Goal: Transaction & Acquisition: Purchase product/service

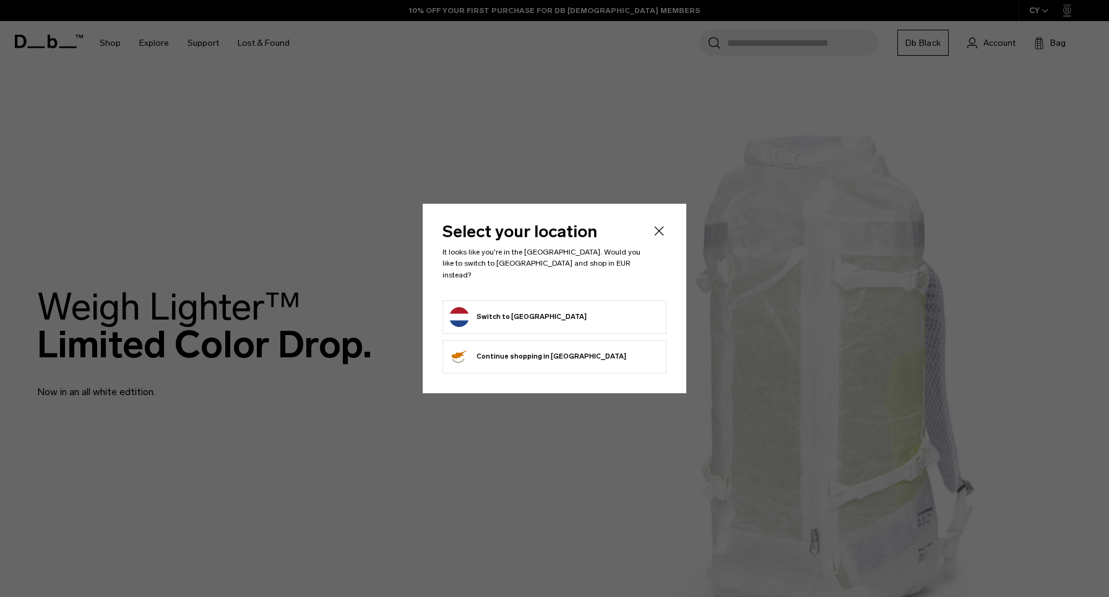
click at [517, 317] on button "Switch to [GEOGRAPHIC_DATA]" at bounding box center [517, 317] width 137 height 20
click at [532, 320] on button "Switch to [GEOGRAPHIC_DATA]" at bounding box center [517, 317] width 137 height 20
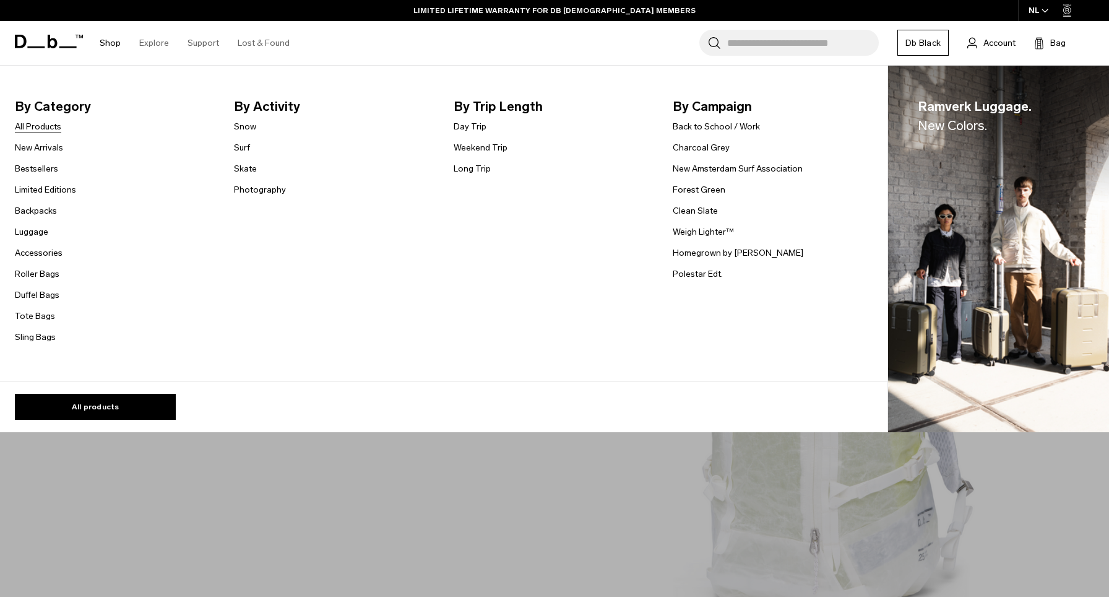
click at [39, 125] on link "All Products" at bounding box center [38, 126] width 46 height 13
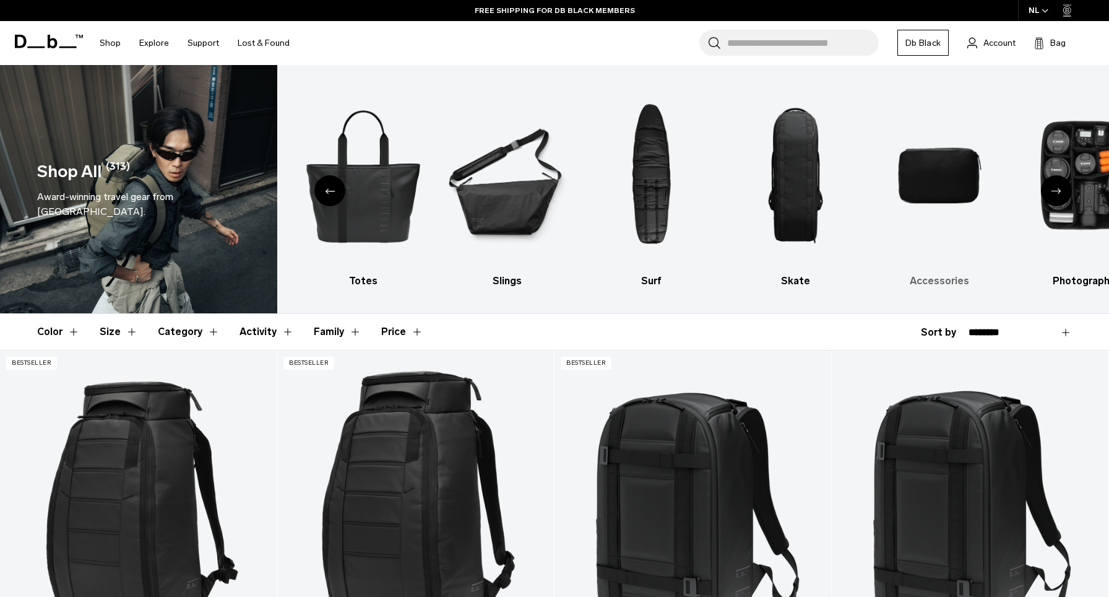
click at [951, 183] on img "9 / 10" at bounding box center [939, 176] width 123 height 184
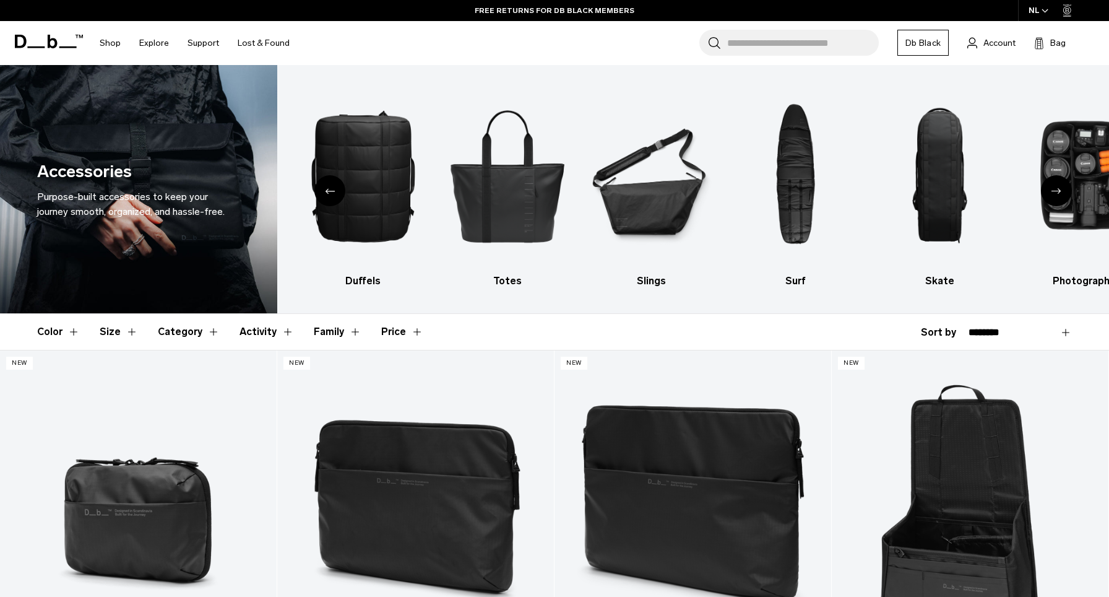
click at [327, 196] on div "Previous slide" at bounding box center [329, 190] width 31 height 31
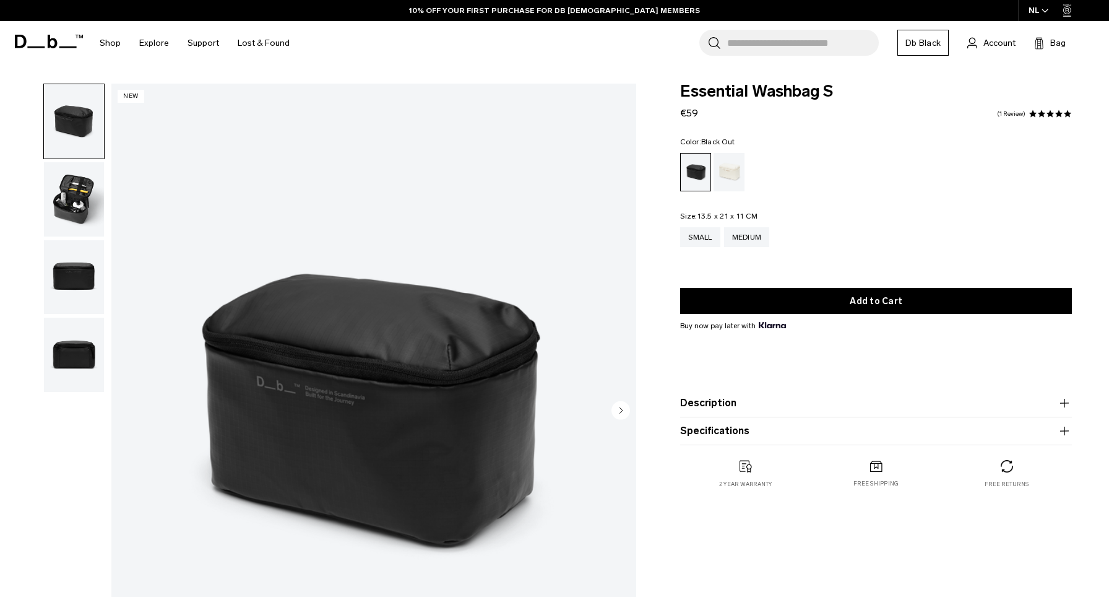
click at [93, 189] on img "button" at bounding box center [74, 199] width 60 height 74
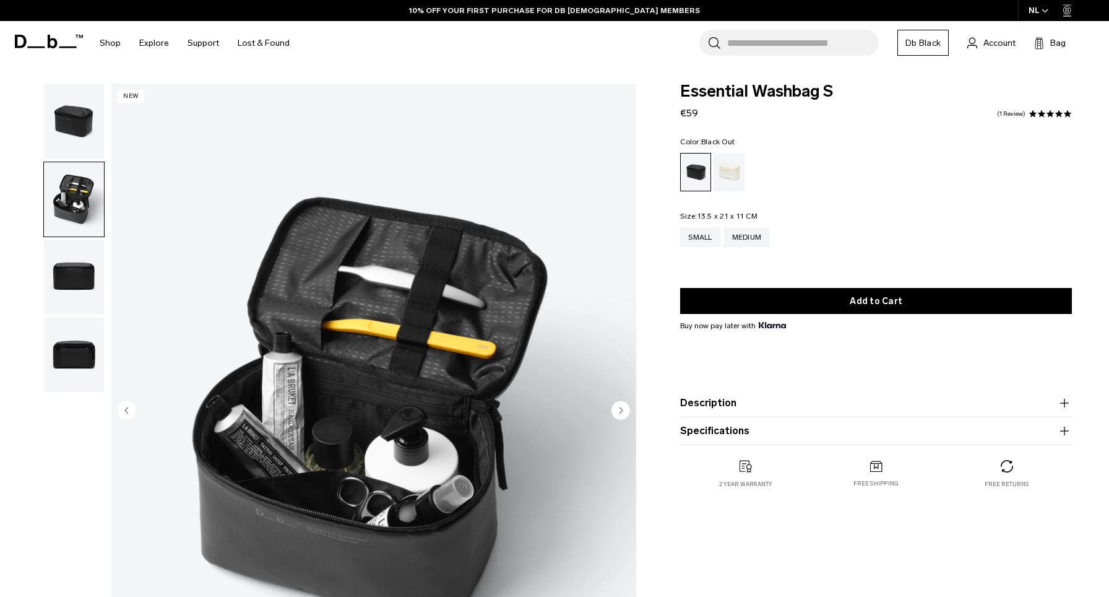
click at [75, 282] on img "button" at bounding box center [74, 277] width 60 height 74
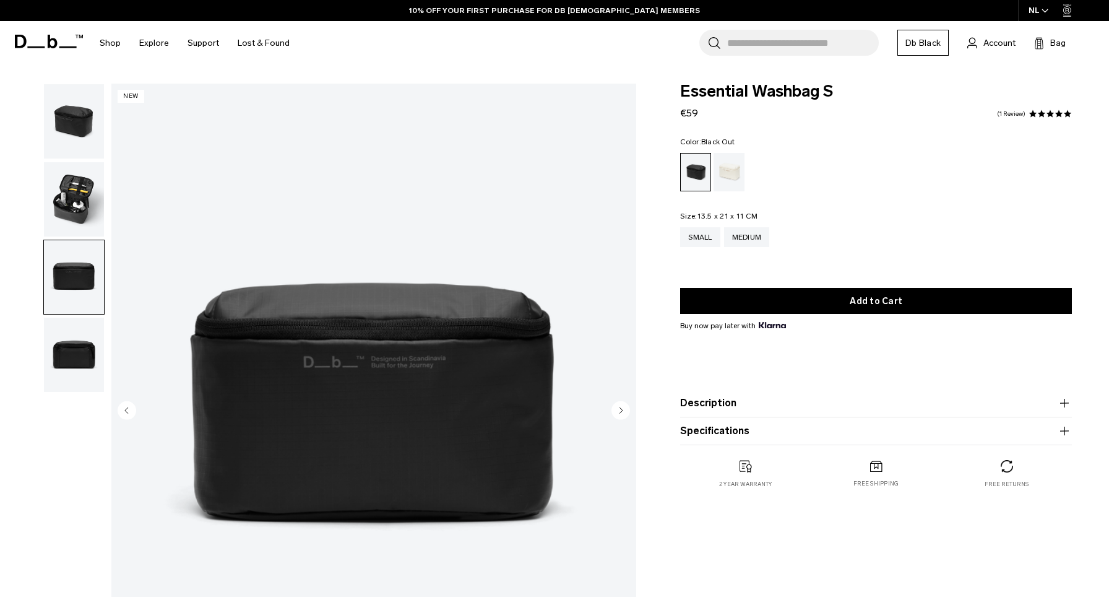
click at [76, 342] on img "button" at bounding box center [74, 354] width 60 height 74
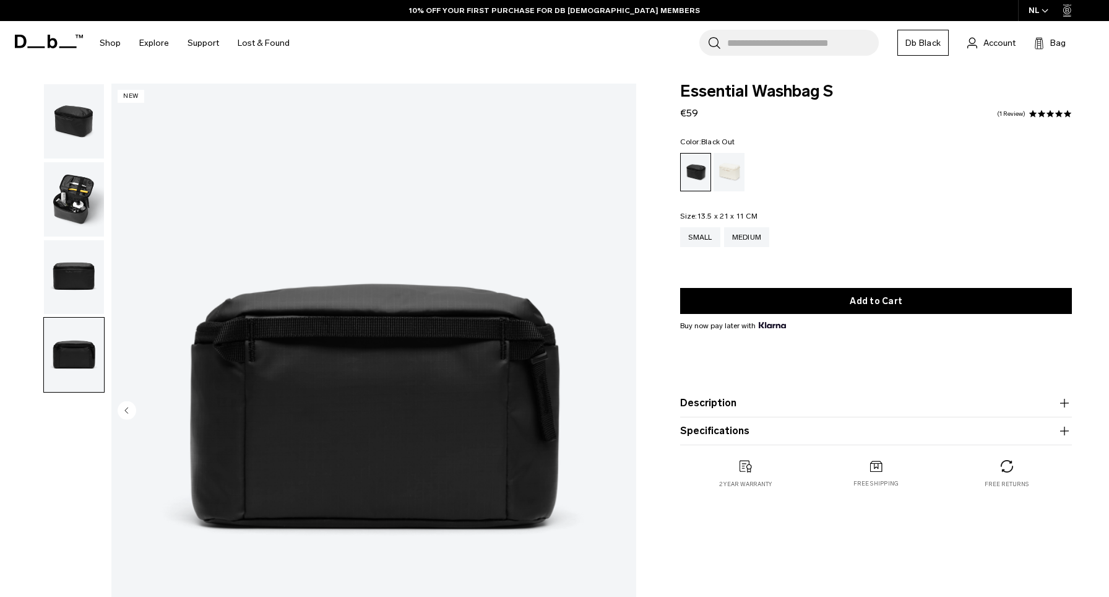
click at [100, 121] on img "button" at bounding box center [74, 121] width 60 height 74
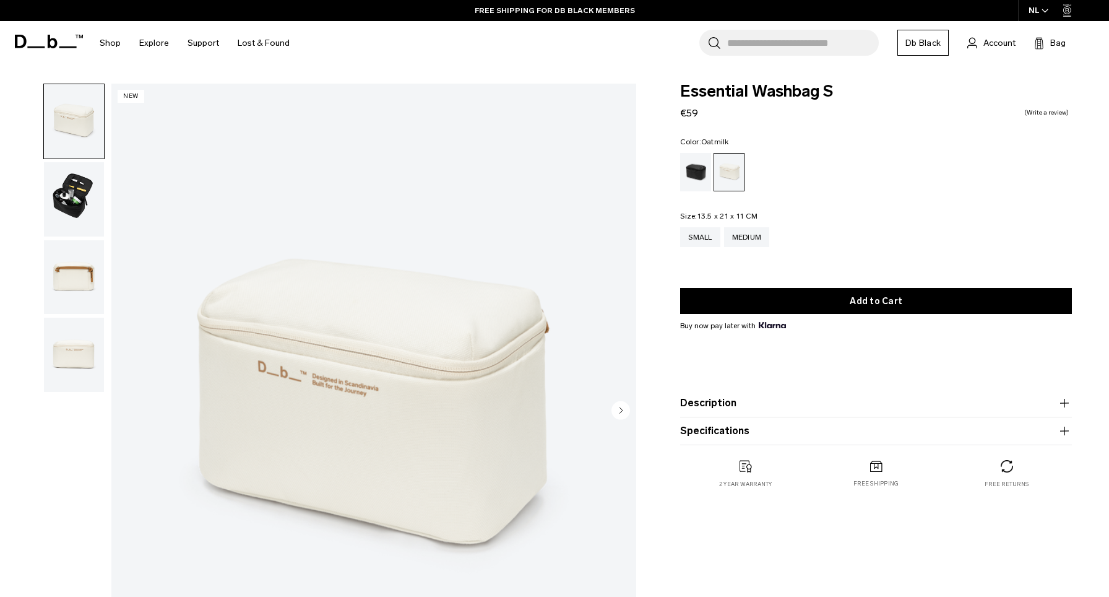
click at [69, 196] on img "button" at bounding box center [74, 199] width 60 height 74
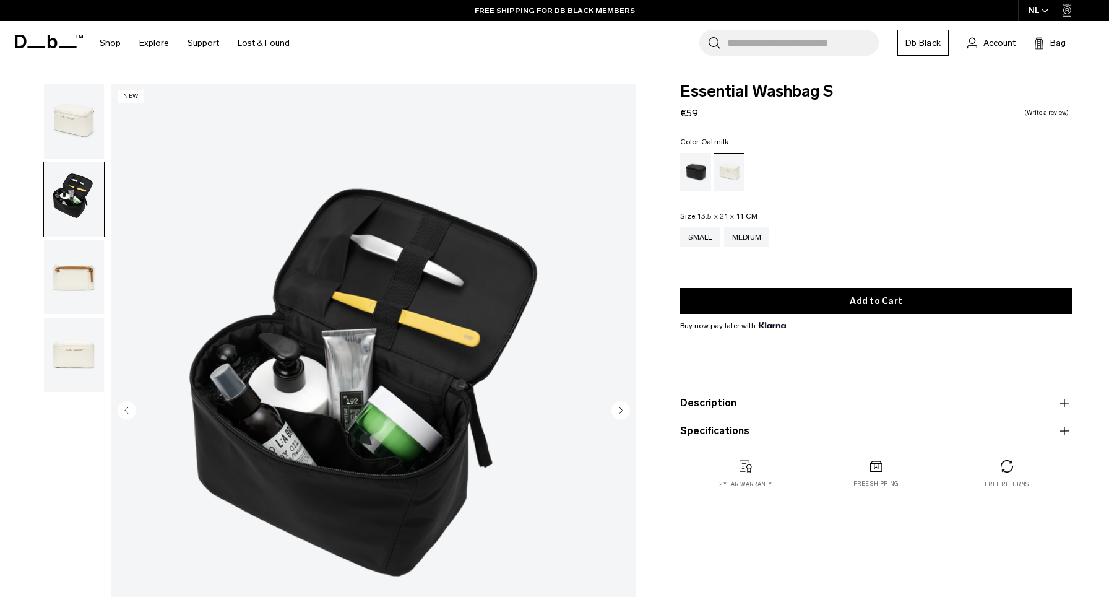
click at [69, 266] on img "button" at bounding box center [74, 277] width 60 height 74
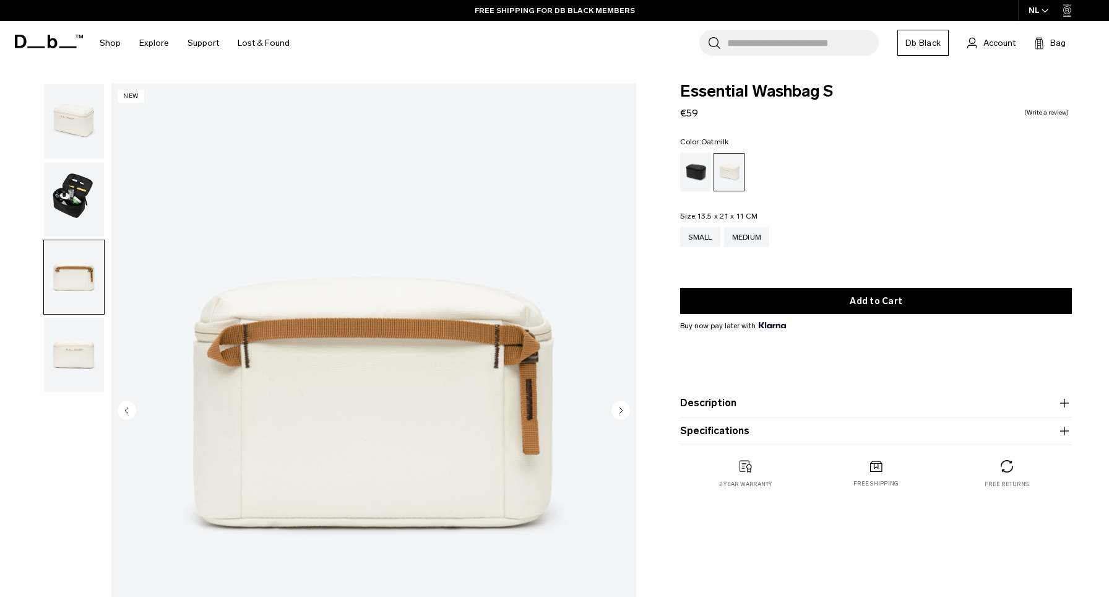
click at [69, 330] on img "button" at bounding box center [74, 354] width 60 height 74
